Goal: Task Accomplishment & Management: Use online tool/utility

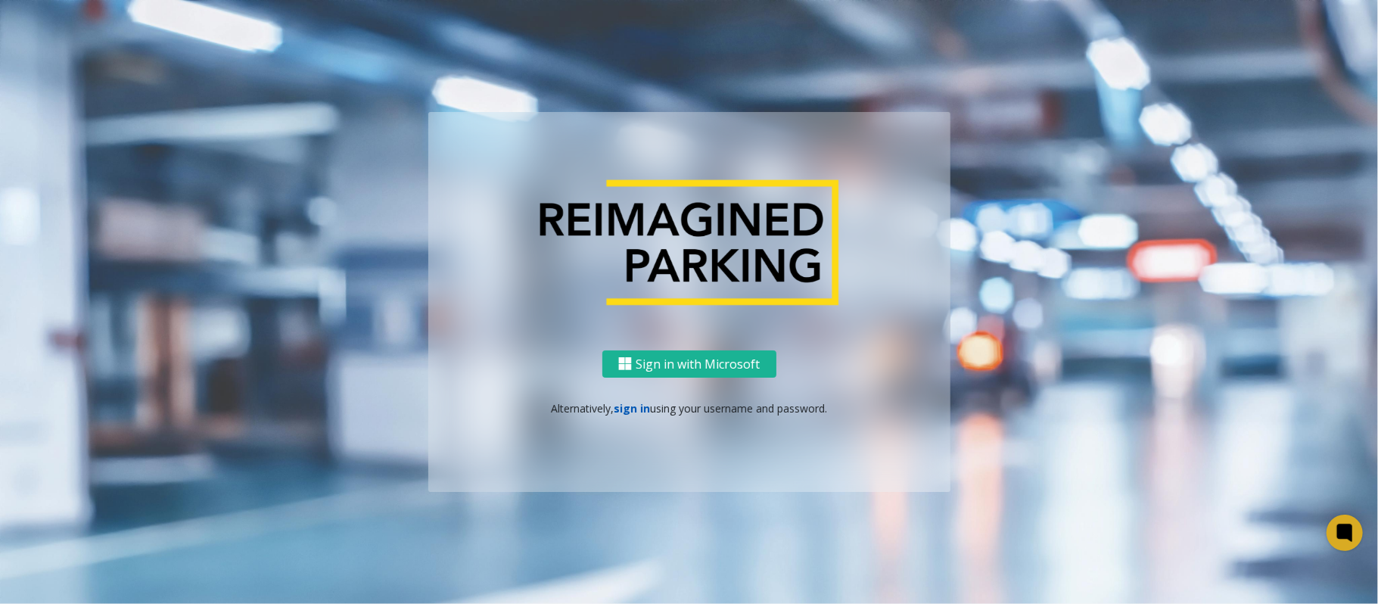
click at [631, 401] on link "sign in" at bounding box center [632, 408] width 36 height 14
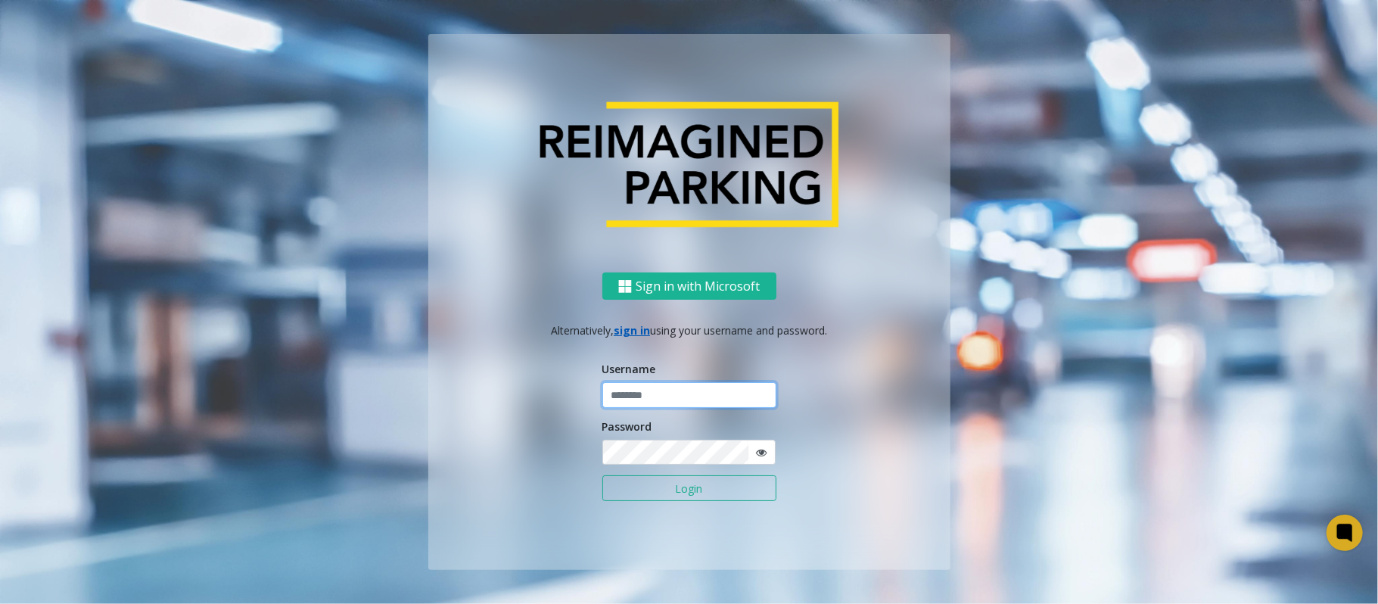
click at [631, 401] on input "text" at bounding box center [689, 395] width 174 height 26
type input "*******"
click at [602, 475] on button "Login" at bounding box center [689, 488] width 174 height 26
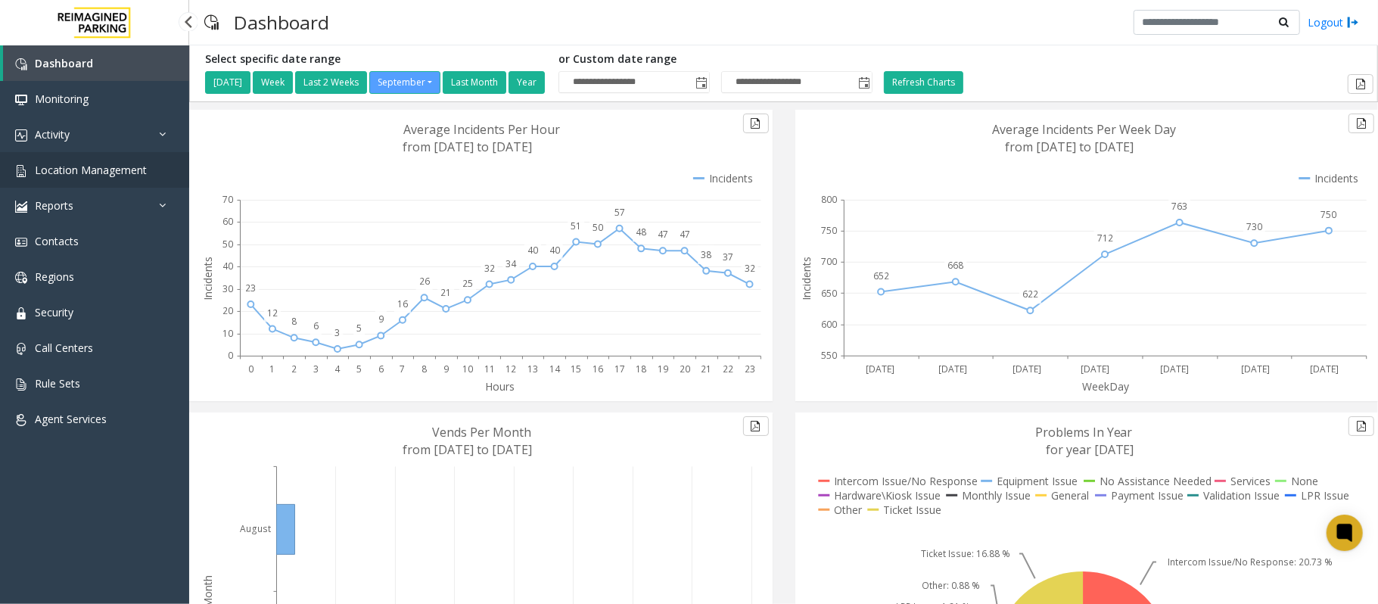
click at [82, 163] on span "Location Management" at bounding box center [91, 170] width 112 height 14
click at [85, 115] on link "Monitoring" at bounding box center [94, 99] width 189 height 36
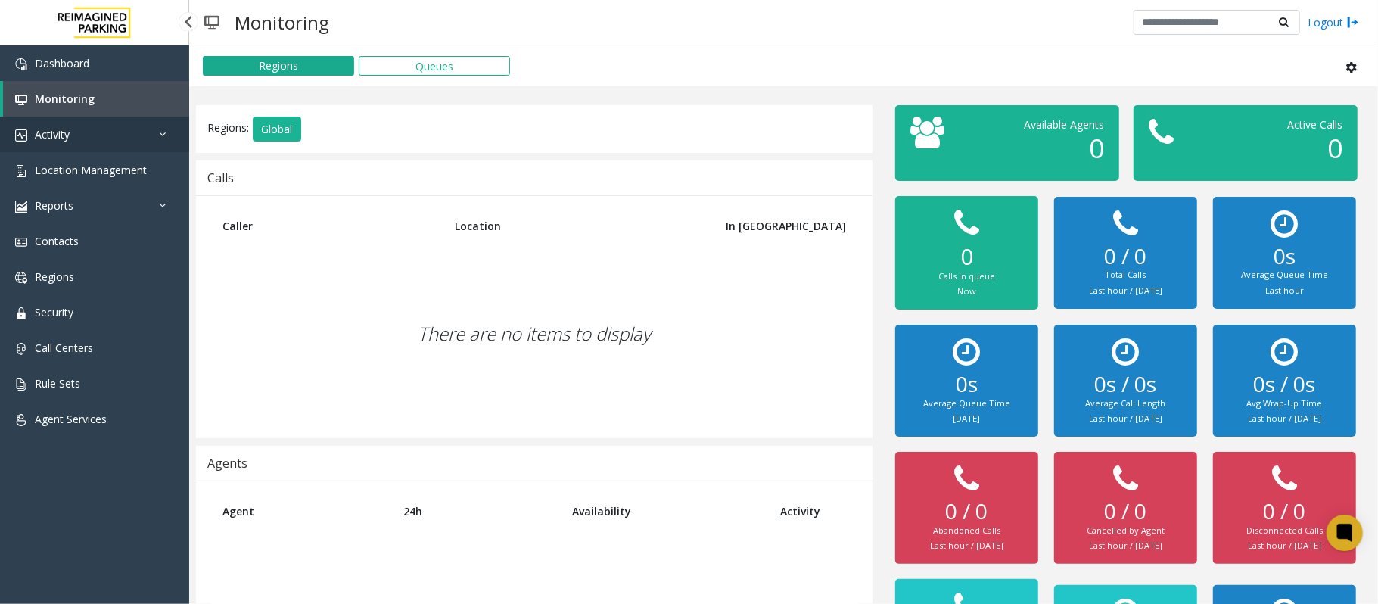
click at [85, 128] on link "Activity" at bounding box center [94, 135] width 189 height 36
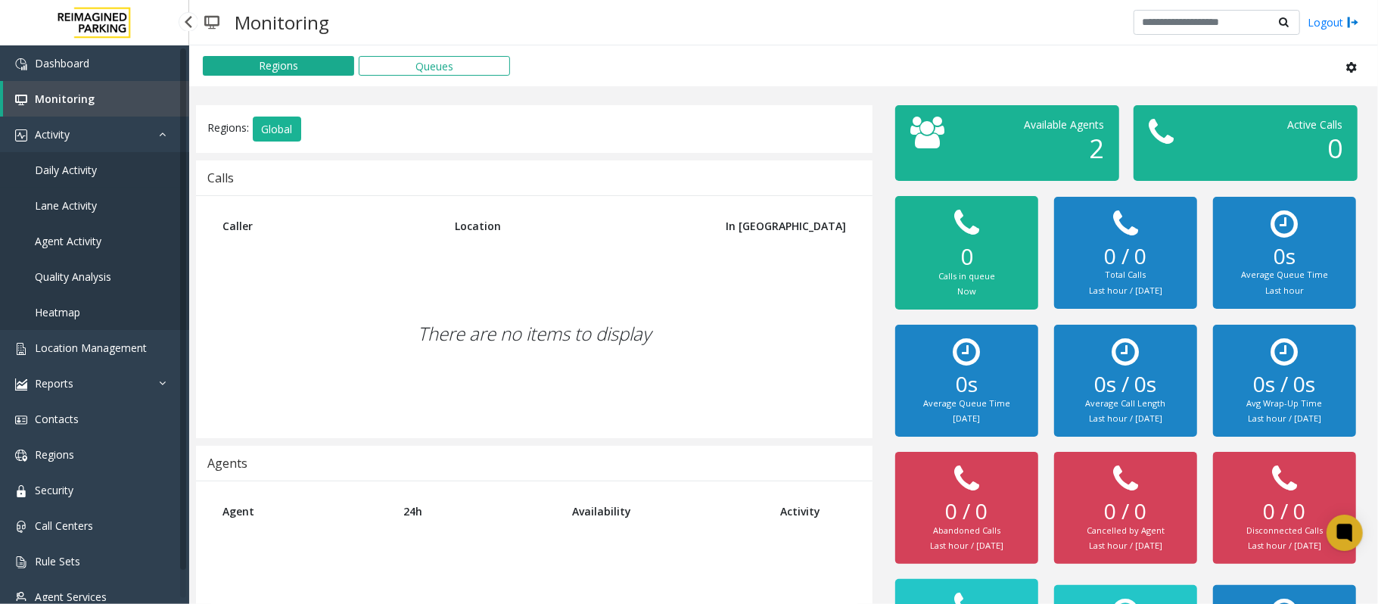
click at [89, 176] on span "Daily Activity" at bounding box center [66, 170] width 62 height 14
